Goal: Navigation & Orientation: Find specific page/section

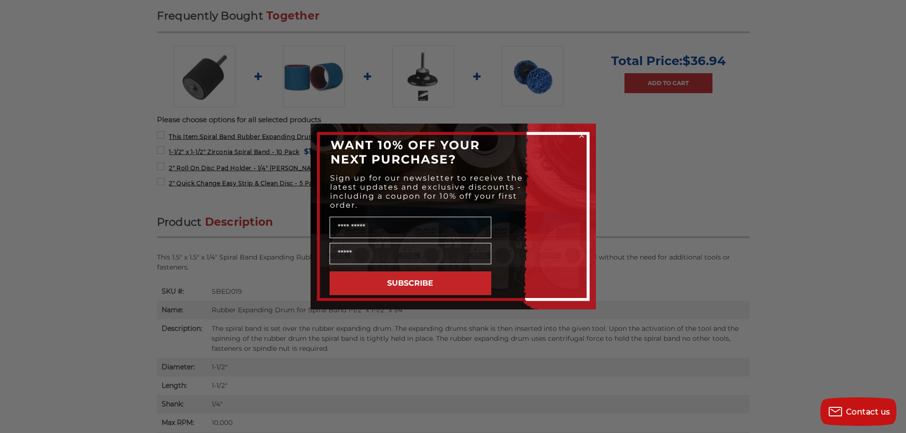
scroll to position [380, 0]
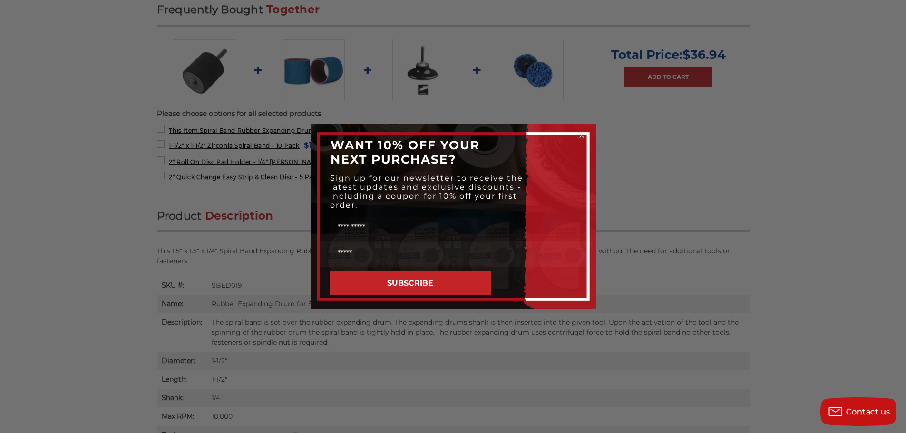
click at [582, 134] on circle "Close dialog" at bounding box center [581, 135] width 9 height 9
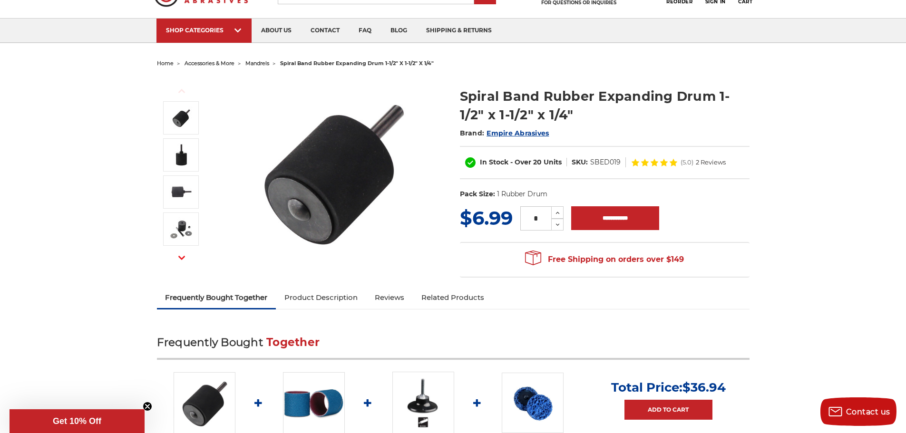
scroll to position [0, 0]
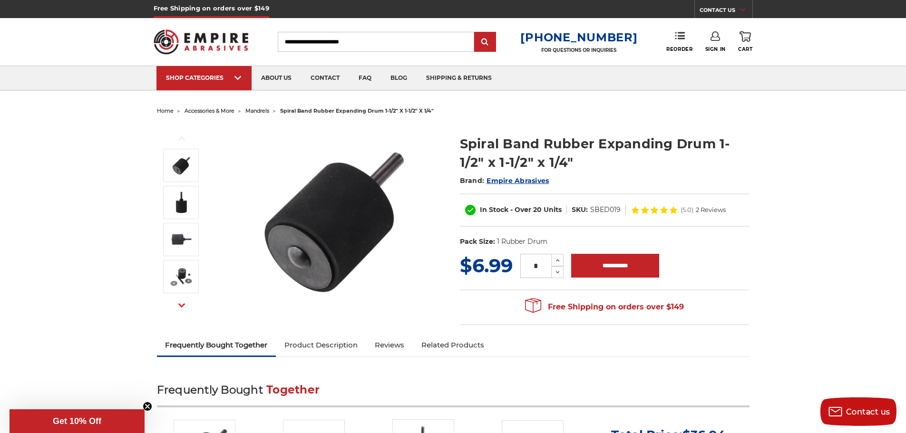
click at [260, 111] on span "mandrels" at bounding box center [257, 110] width 24 height 7
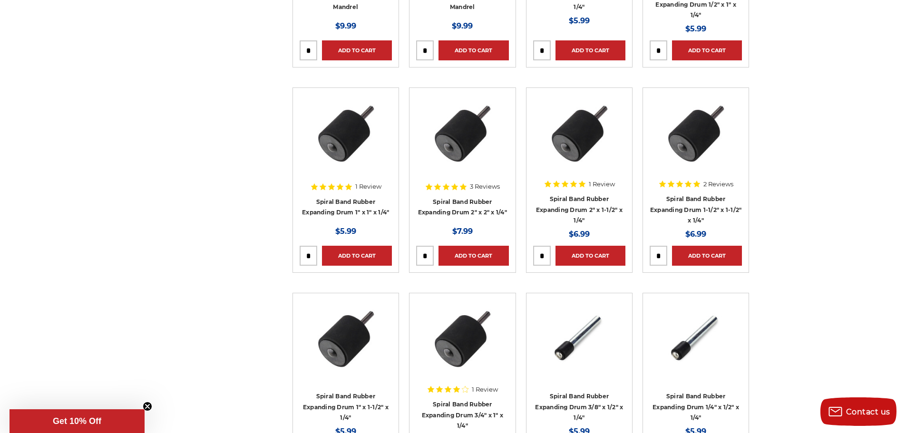
scroll to position [333, 0]
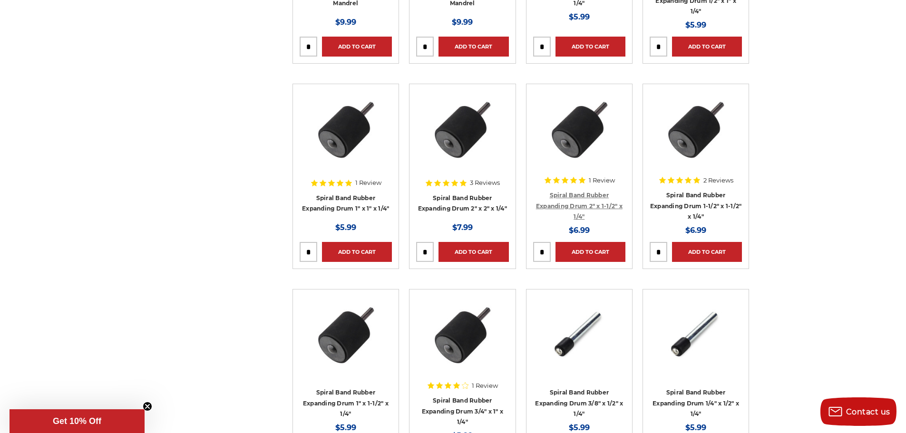
click at [576, 204] on link "Spiral Band Rubber Expanding Drum 2" x 1-1/2" x 1/4"" at bounding box center [579, 206] width 87 height 29
